Goal: Use online tool/utility: Utilize a website feature to perform a specific function

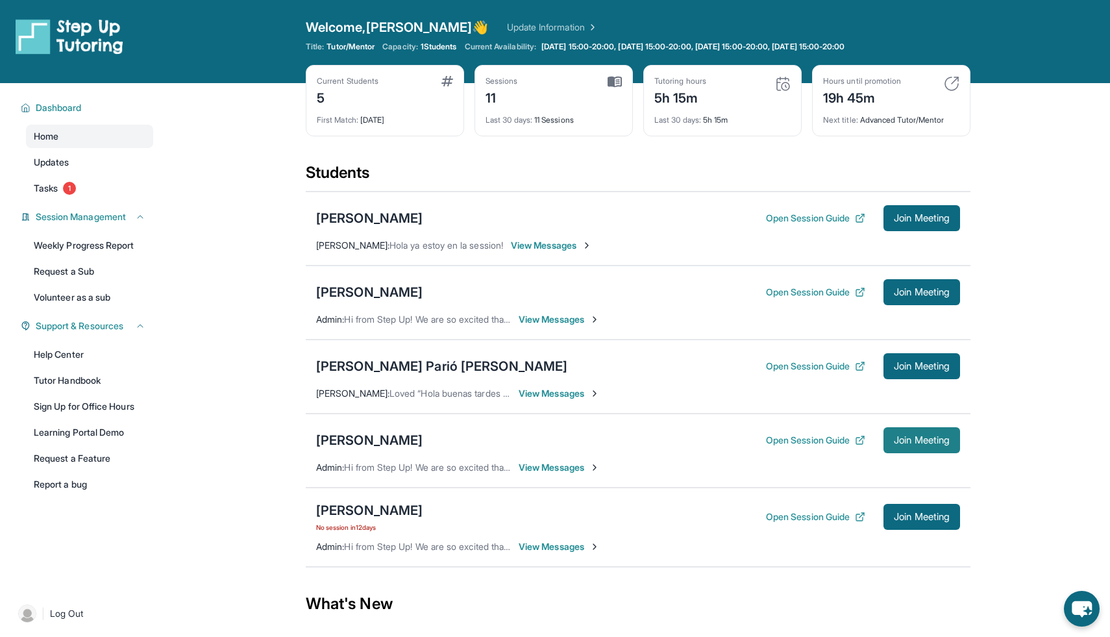
click at [930, 432] on button "Join Meeting" at bounding box center [921, 440] width 77 height 26
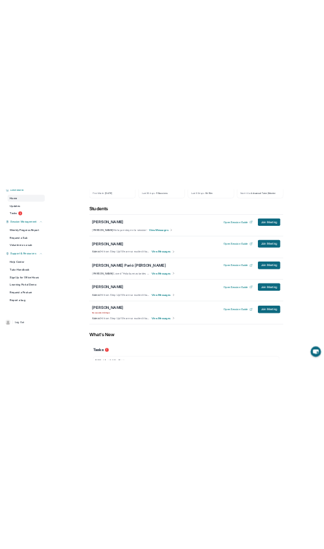
scroll to position [132, 0]
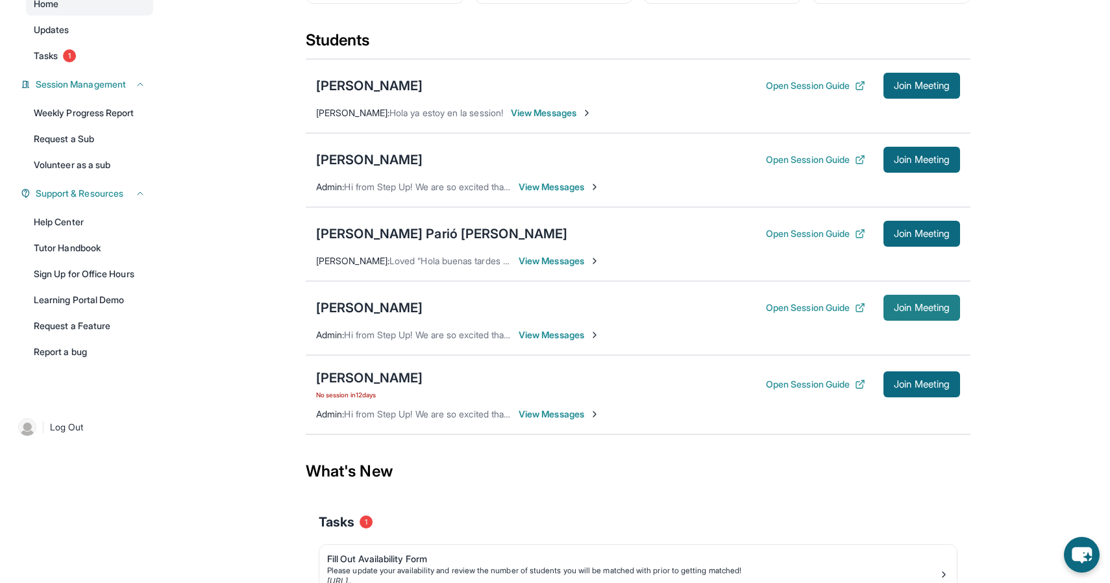
click at [930, 311] on span "Join Meeting" at bounding box center [922, 308] width 56 height 8
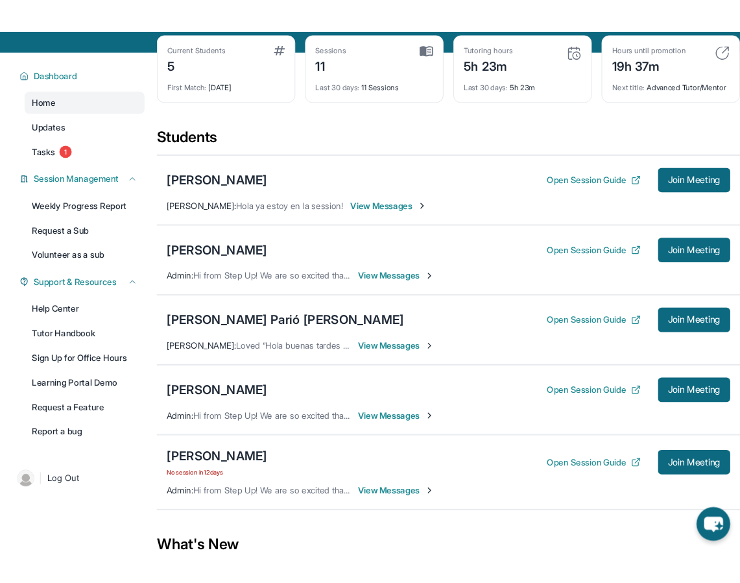
scroll to position [65, 0]
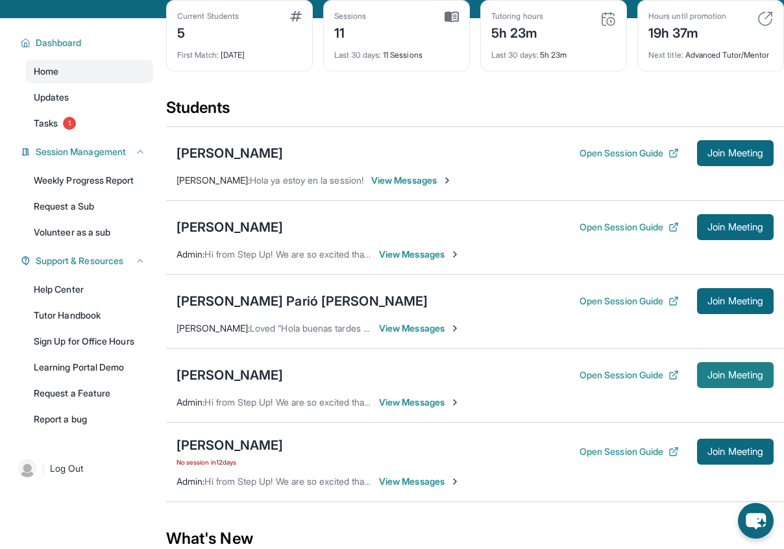
click at [736, 379] on span "Join Meeting" at bounding box center [735, 375] width 56 height 8
